Goal: Complete application form: Complete application form

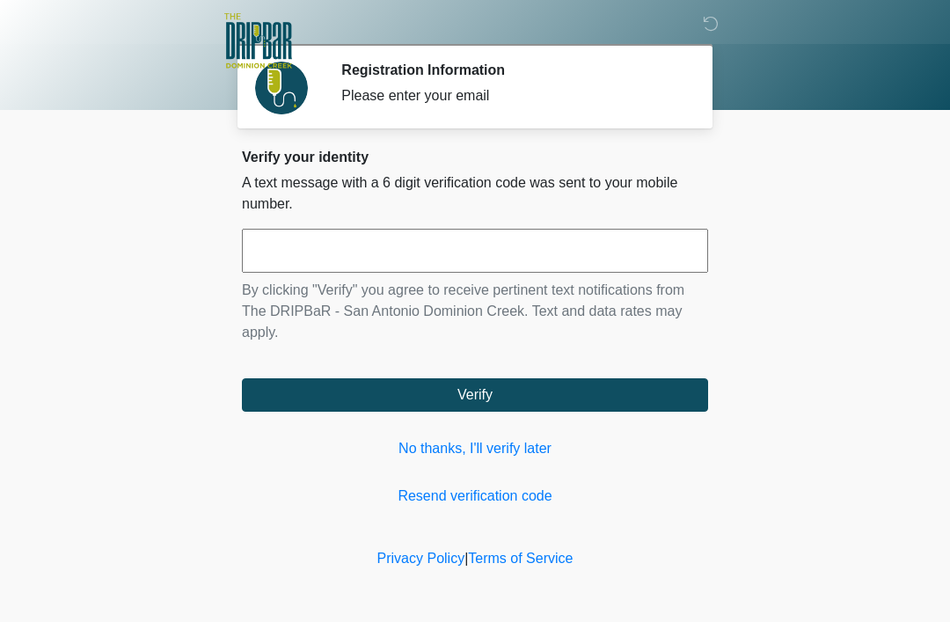
click at [517, 450] on link "No thanks, I'll verify later" at bounding box center [475, 448] width 466 height 21
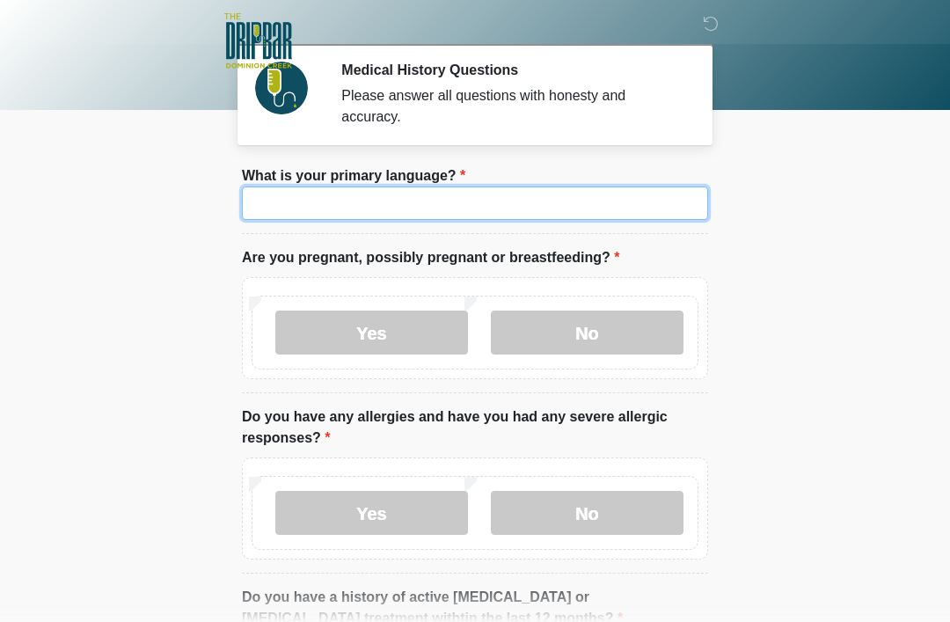
click at [381, 193] on input "What is your primary language?" at bounding box center [475, 203] width 466 height 33
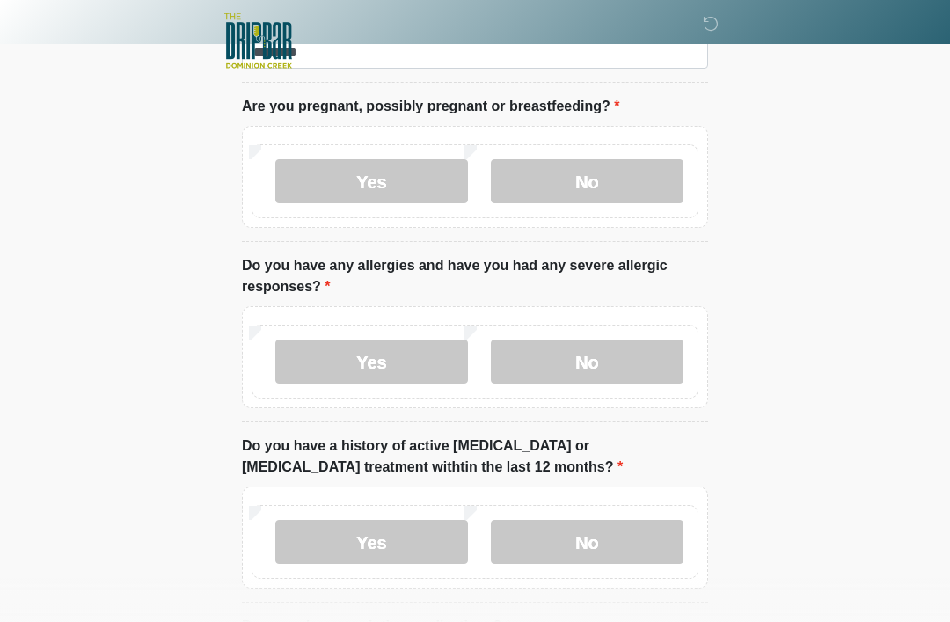
scroll to position [154, 0]
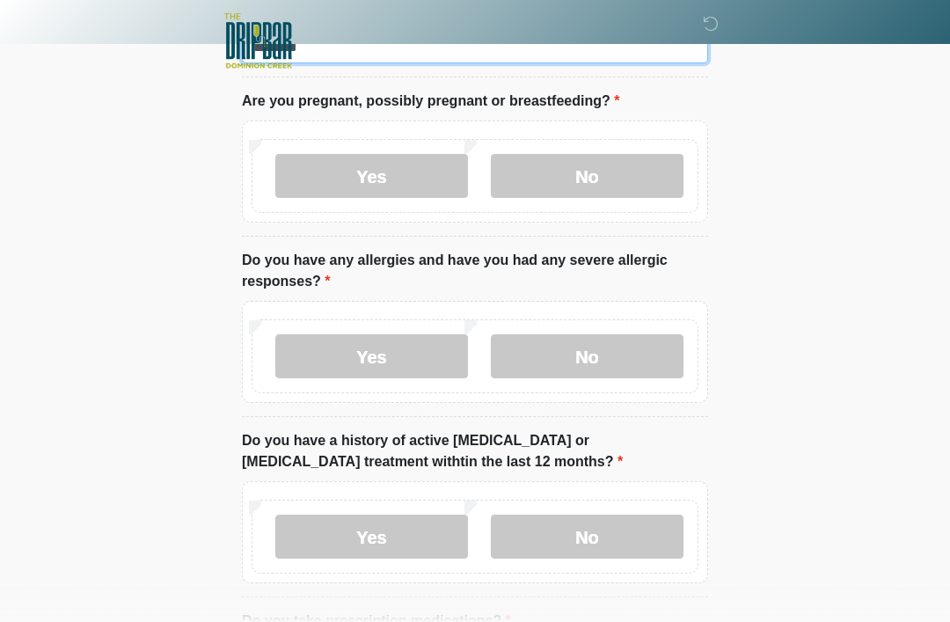
type input "*******"
click at [626, 170] on label "No" at bounding box center [587, 176] width 193 height 44
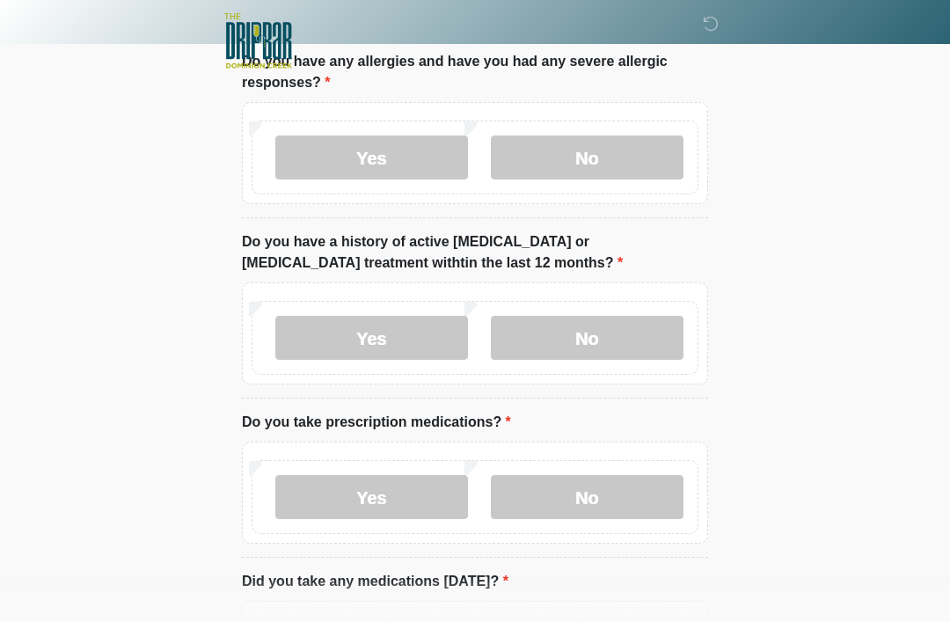
scroll to position [357, 0]
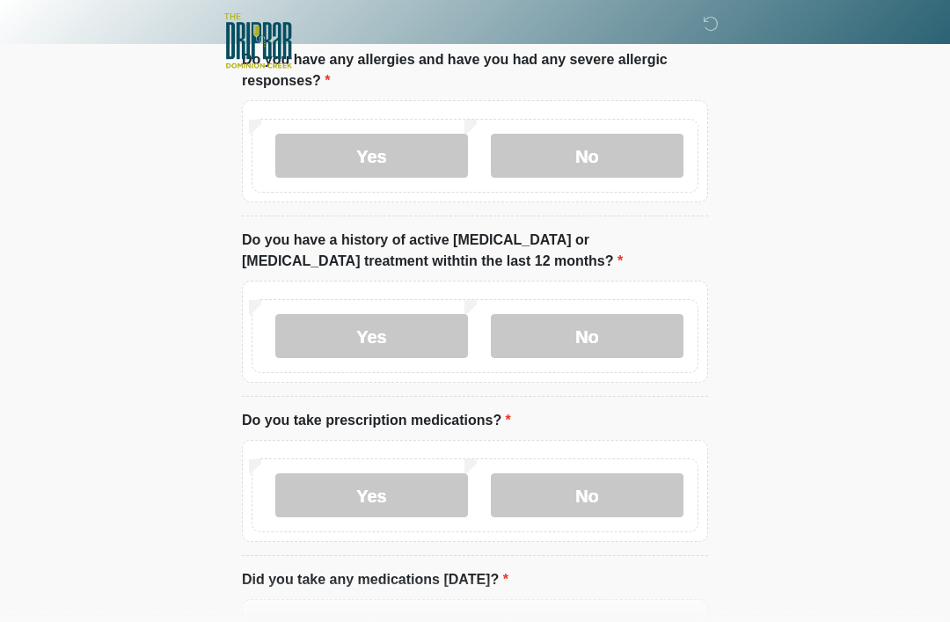
click at [387, 148] on label "Yes" at bounding box center [371, 156] width 193 height 44
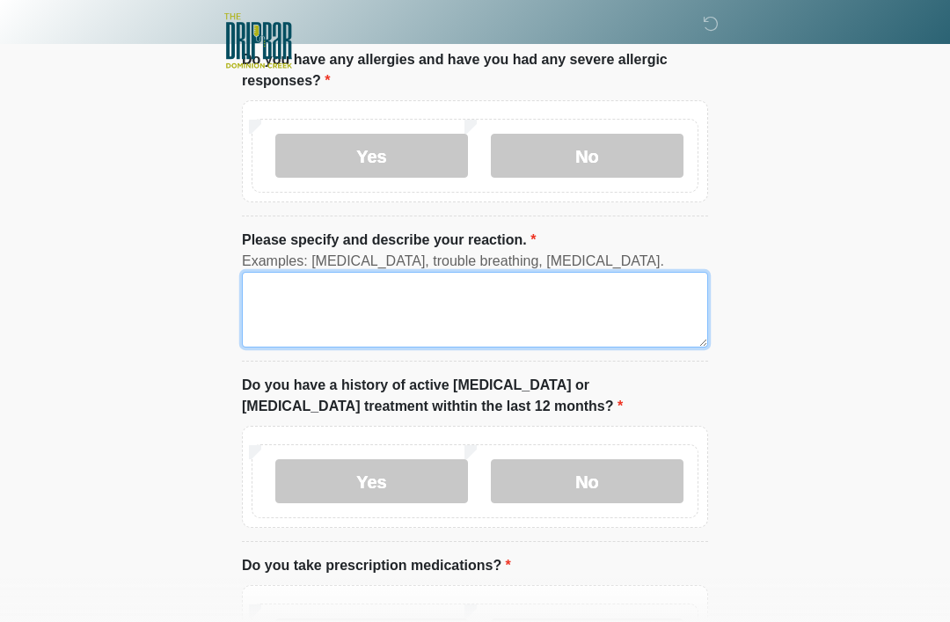
click at [381, 318] on textarea "Please specify and describe your reaction." at bounding box center [475, 310] width 466 height 76
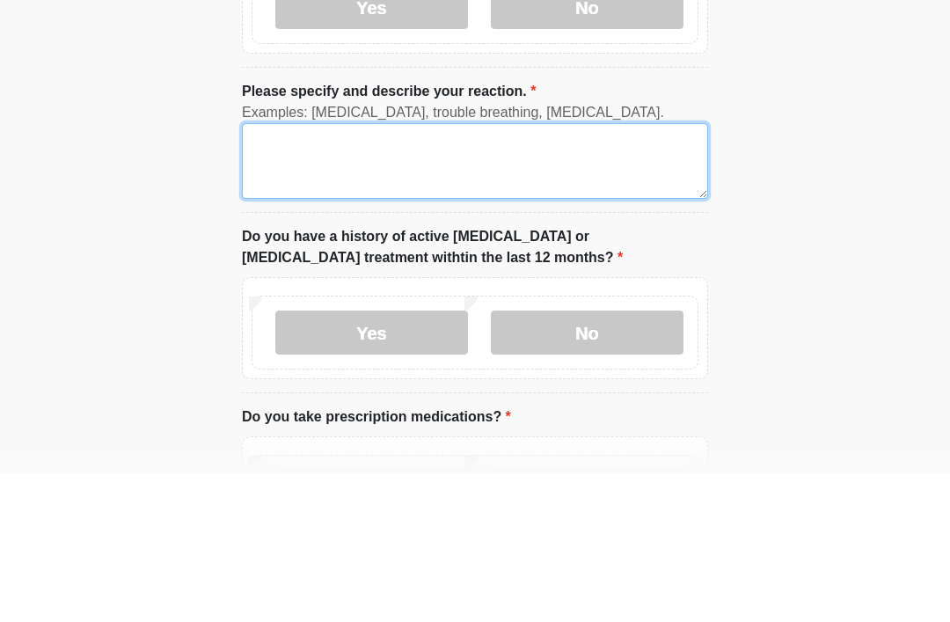
type textarea "*"
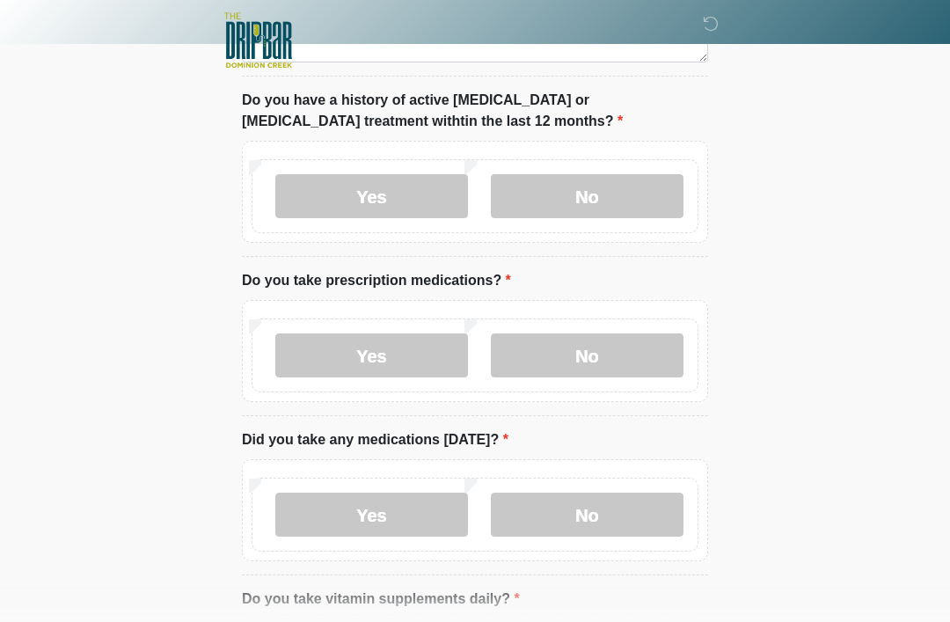
scroll to position [641, 0]
type textarea "********"
click at [589, 169] on div "Yes No" at bounding box center [475, 197] width 447 height 74
click at [597, 193] on label "No" at bounding box center [587, 197] width 193 height 44
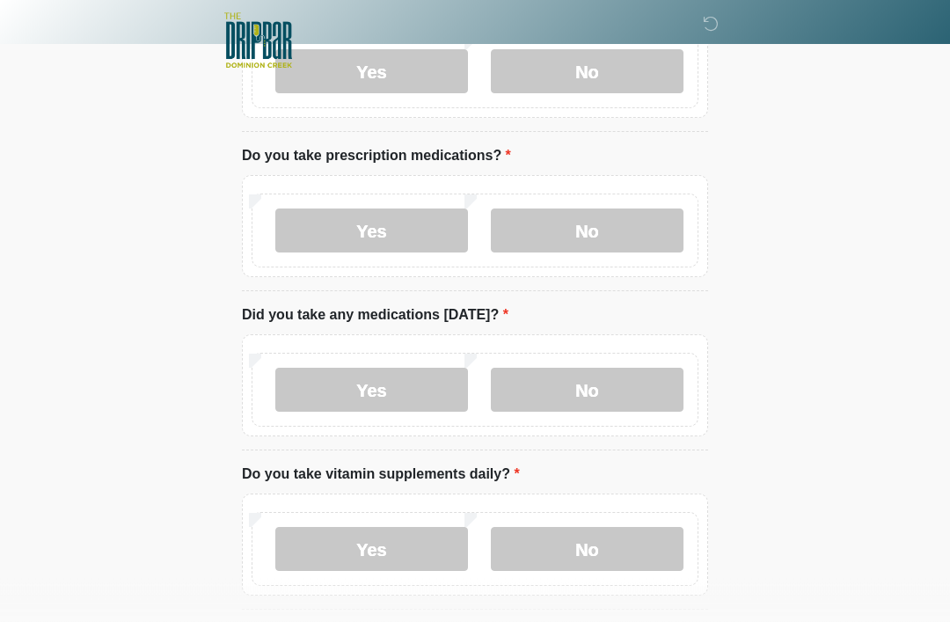
scroll to position [778, 0]
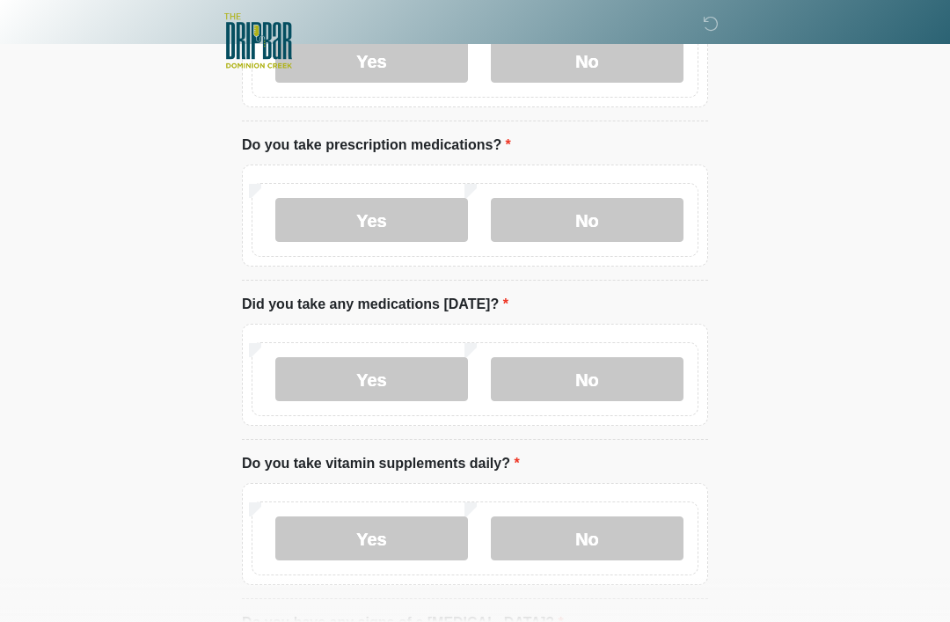
click at [383, 209] on label "Yes" at bounding box center [371, 220] width 193 height 44
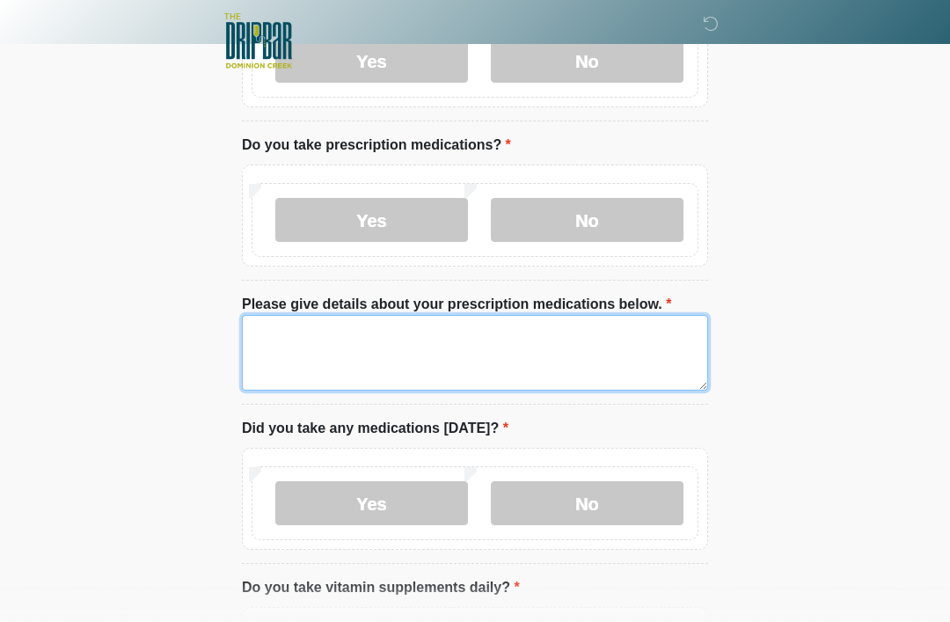
click at [479, 348] on textarea "Please give details about your prescription medications below." at bounding box center [475, 353] width 466 height 76
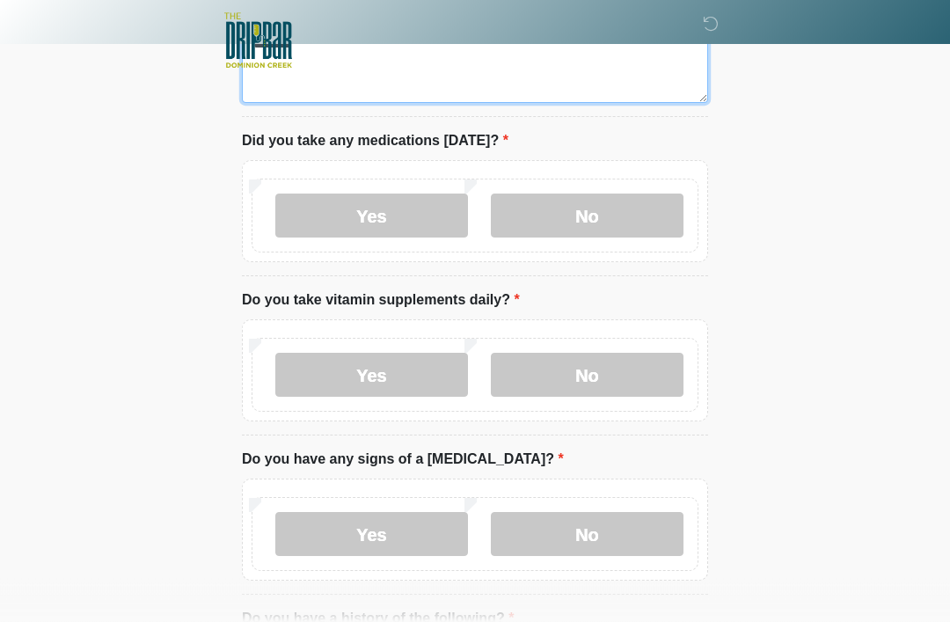
scroll to position [1065, 0]
click at [614, 197] on label "No" at bounding box center [587, 216] width 193 height 44
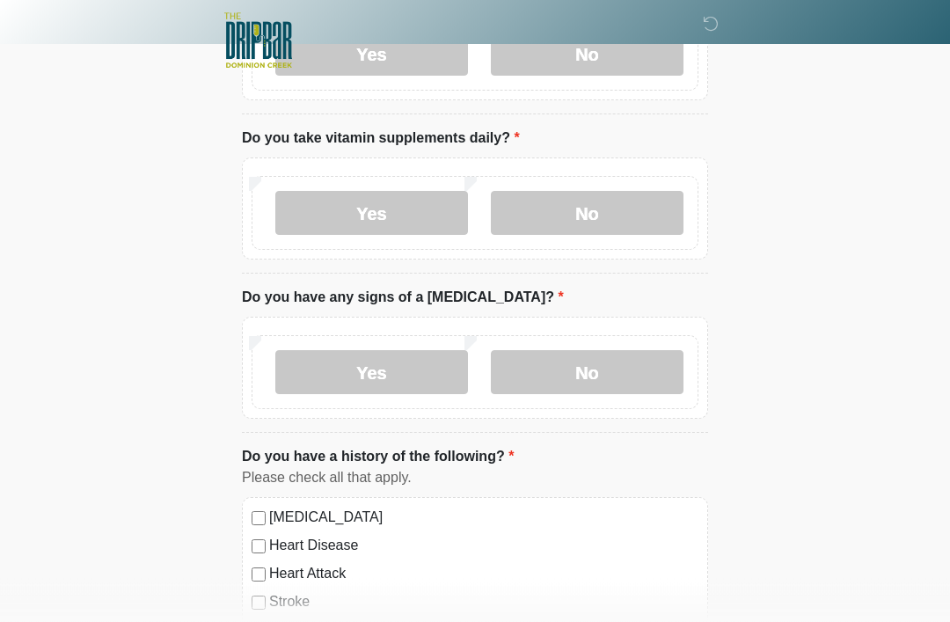
scroll to position [1230, 0]
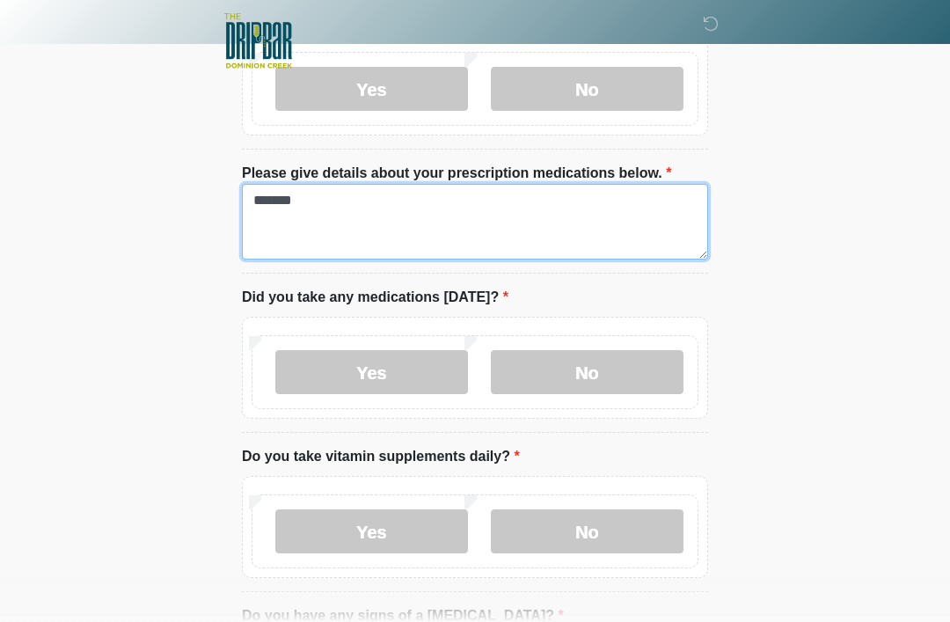
click at [416, 213] on textarea "******" at bounding box center [475, 222] width 466 height 76
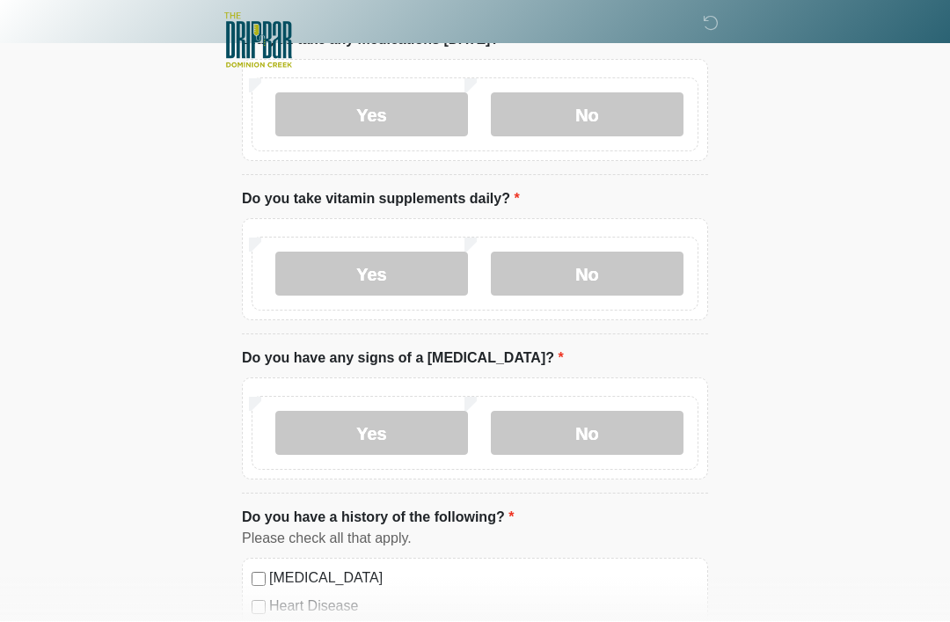
scroll to position [1167, 0]
type textarea "****** ********"
click at [377, 258] on label "Yes" at bounding box center [371, 274] width 193 height 44
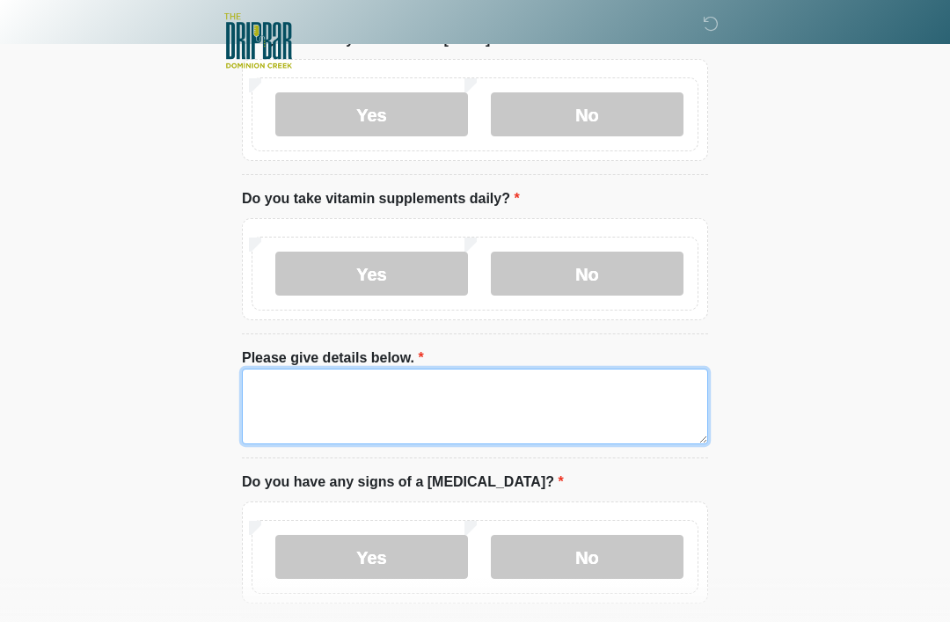
click at [382, 405] on textarea "Please give details below." at bounding box center [475, 407] width 466 height 76
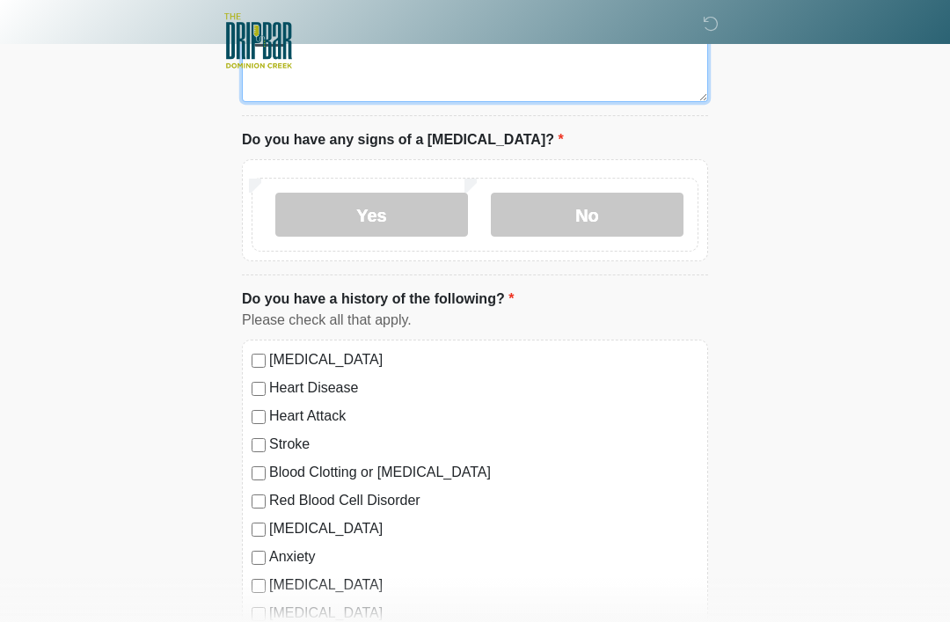
type textarea "*****"
click at [618, 203] on label "No" at bounding box center [587, 215] width 193 height 44
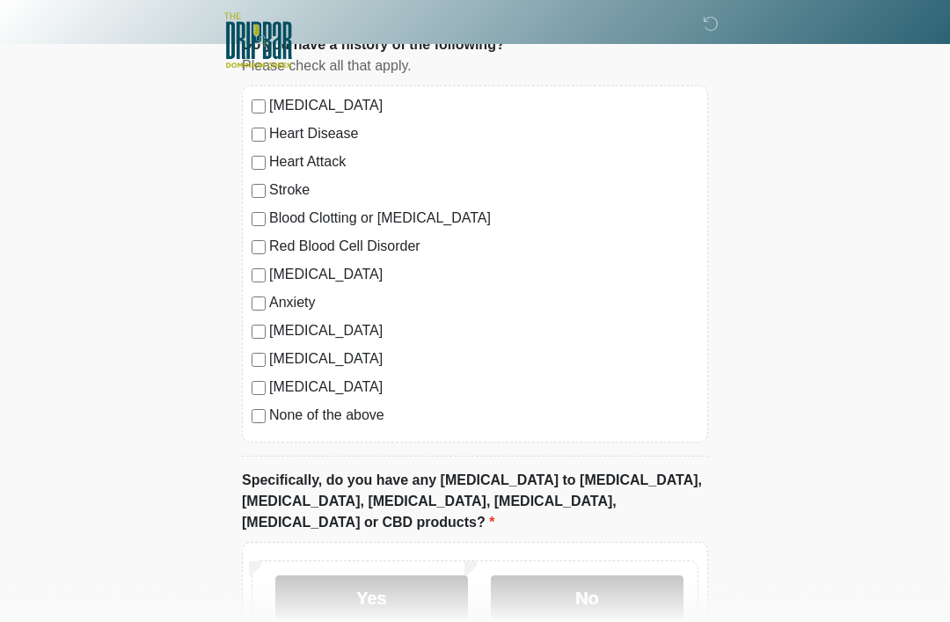
scroll to position [1859, 0]
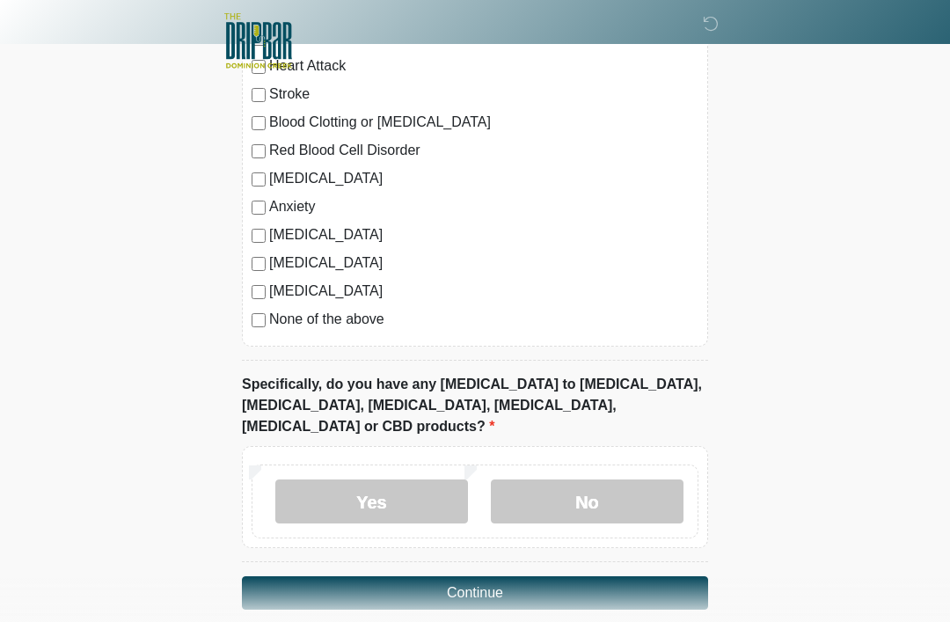
click at [639, 480] on label "No" at bounding box center [587, 502] width 193 height 44
click at [606, 576] on button "Continue" at bounding box center [475, 592] width 466 height 33
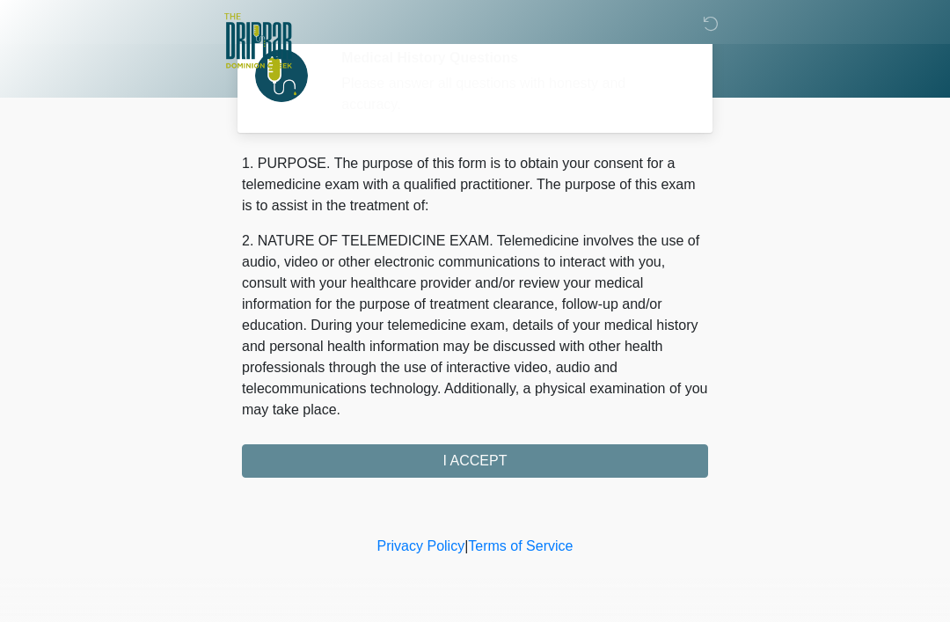
scroll to position [0, 0]
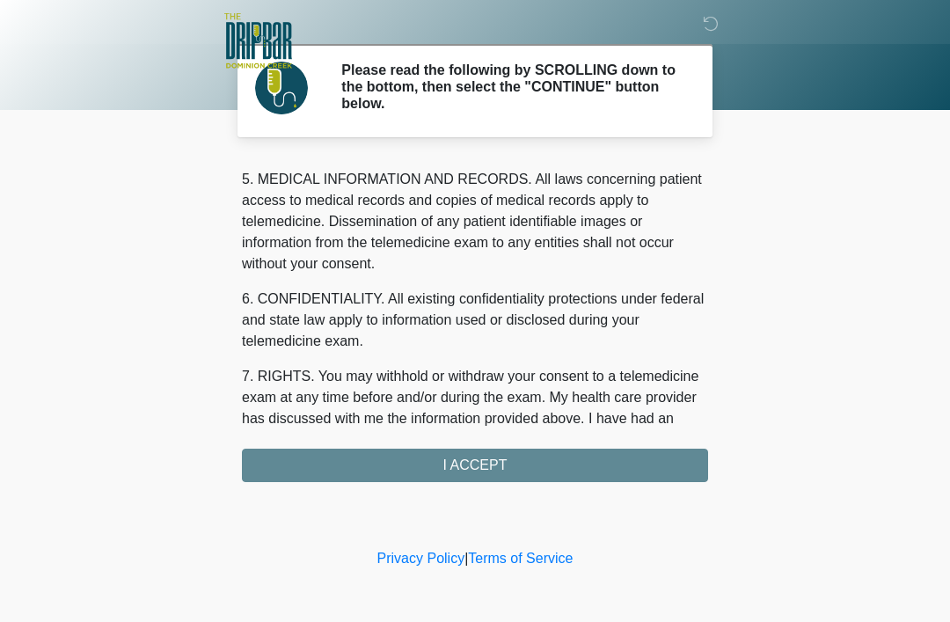
click at [610, 462] on div "1. PURPOSE. The purpose of this form is to obtain your consent for a telemedici…" at bounding box center [475, 319] width 466 height 325
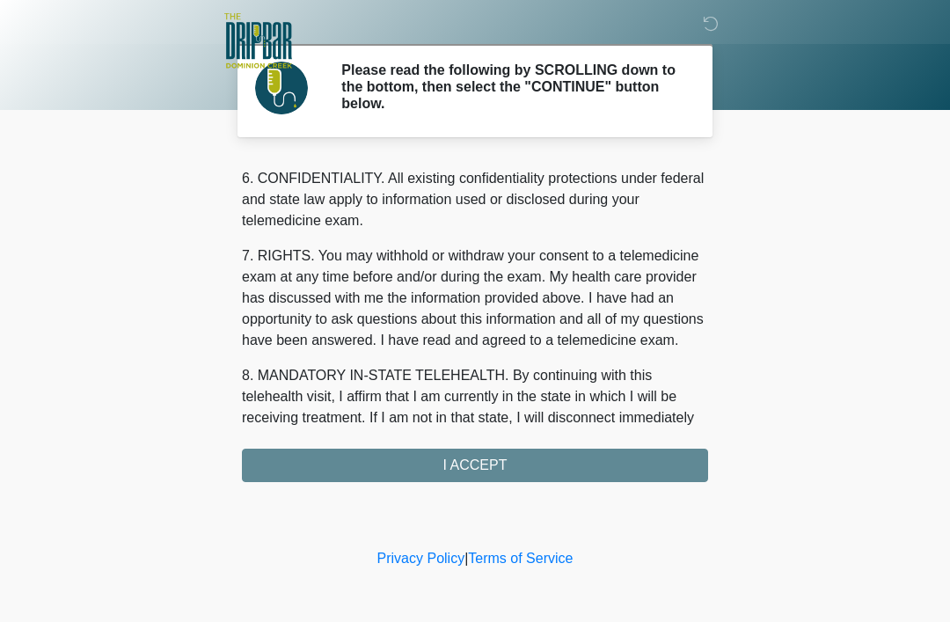
click at [610, 462] on div "1. PURPOSE. The purpose of this form is to obtain your consent for a telemedici…" at bounding box center [475, 319] width 466 height 325
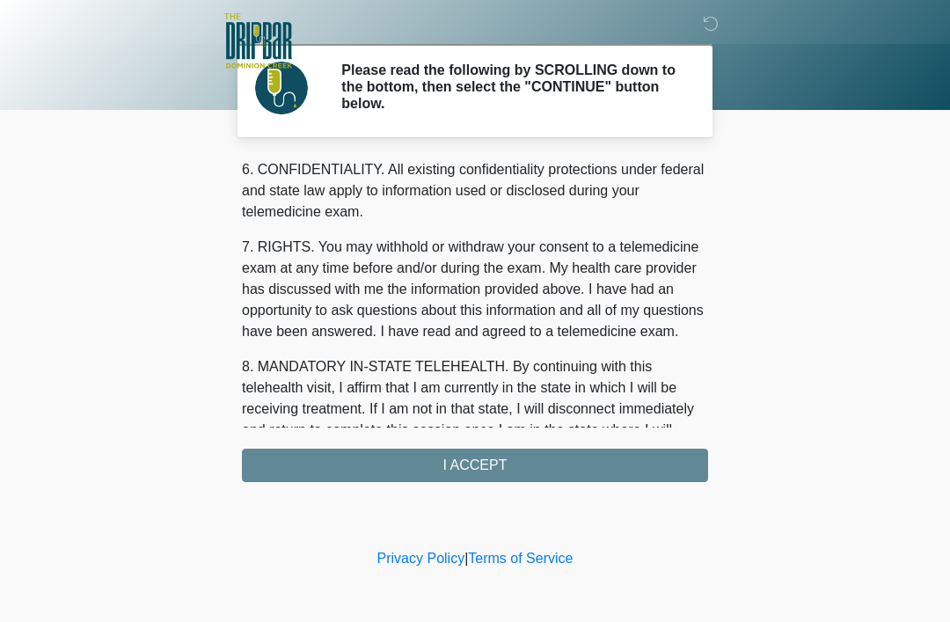
scroll to position [704, 0]
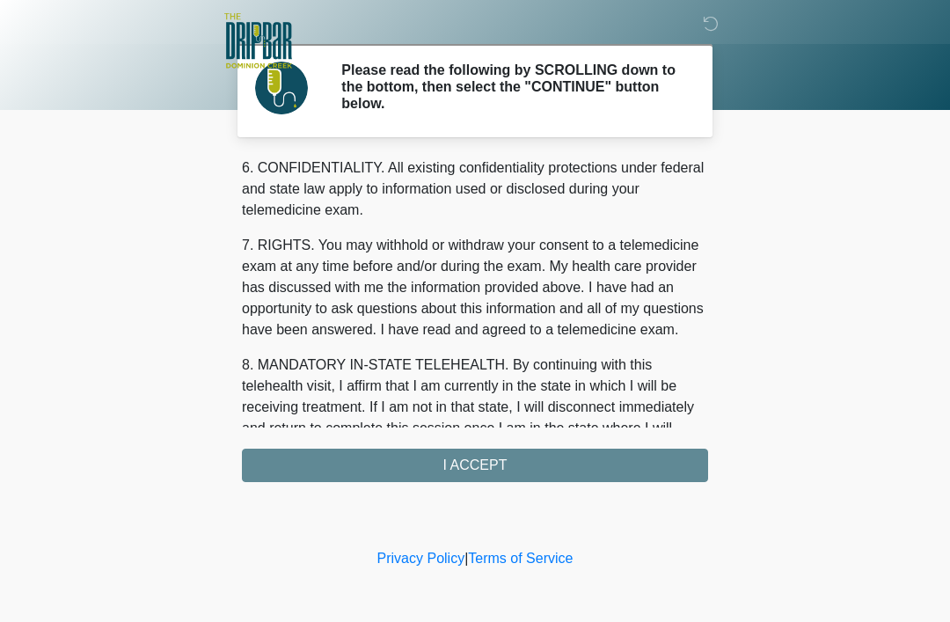
click at [605, 463] on div "1. PURPOSE. The purpose of this form is to obtain your consent for a telemedici…" at bounding box center [475, 319] width 466 height 325
click at [566, 463] on div "1. PURPOSE. The purpose of this form is to obtain your consent for a telemedici…" at bounding box center [475, 319] width 466 height 325
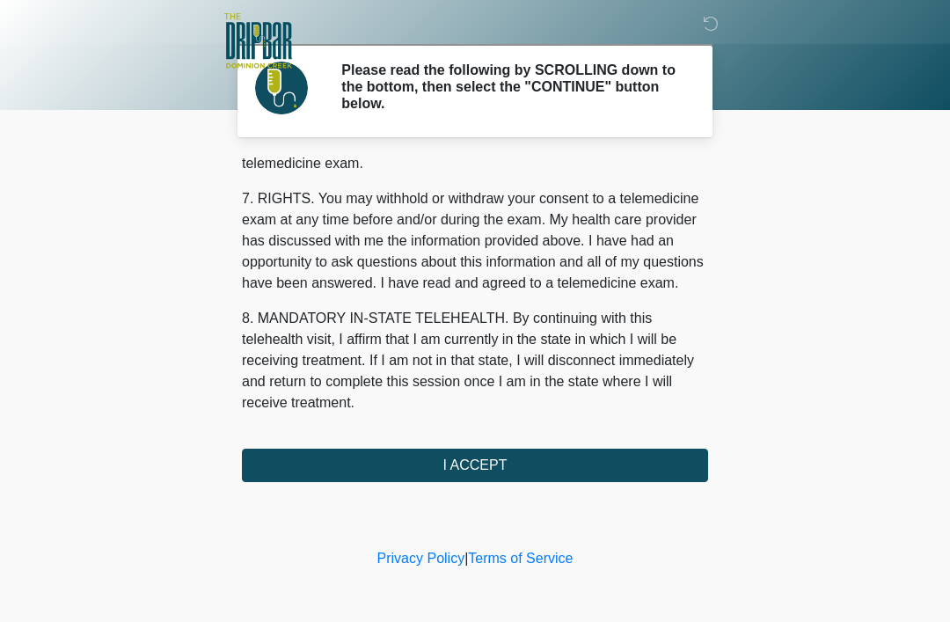
scroll to position [772, 0]
click at [458, 470] on button "I ACCEPT" at bounding box center [475, 465] width 466 height 33
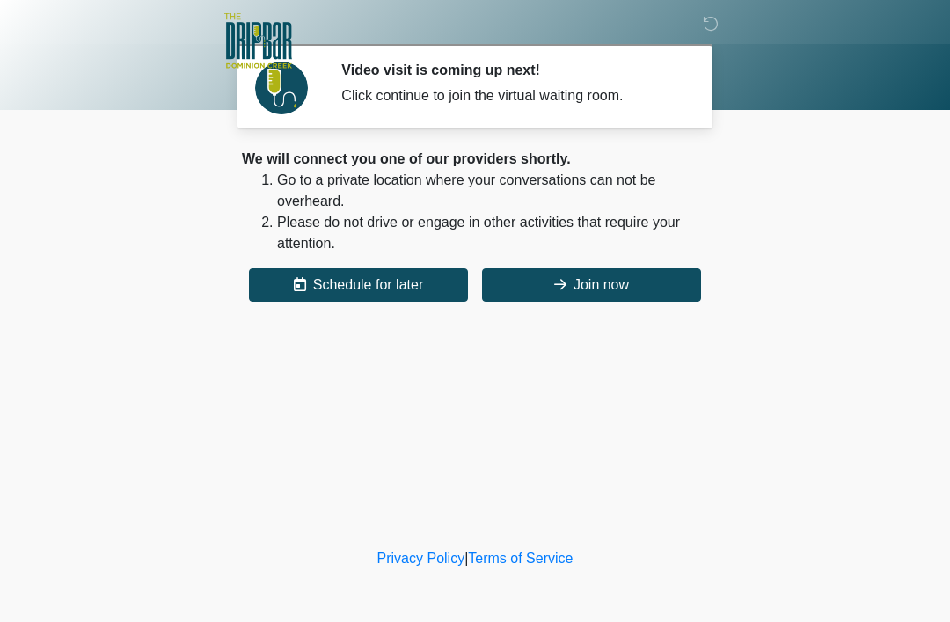
click at [614, 292] on button "Join now" at bounding box center [591, 284] width 219 height 33
